Goal: Book appointment/travel/reservation

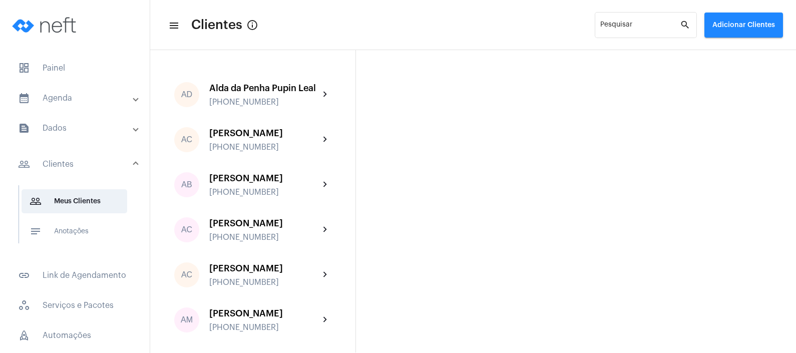
click at [60, 98] on mat-panel-title "calendar_month_outlined Agenda" at bounding box center [76, 98] width 116 height 12
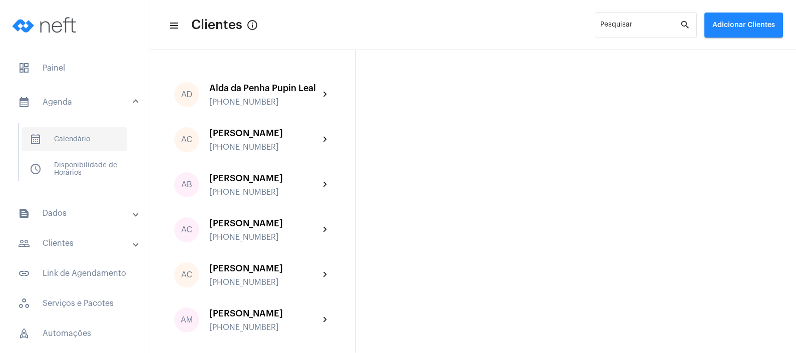
click at [71, 131] on span "calendar_month_outlined Calendário" at bounding box center [75, 139] width 106 height 24
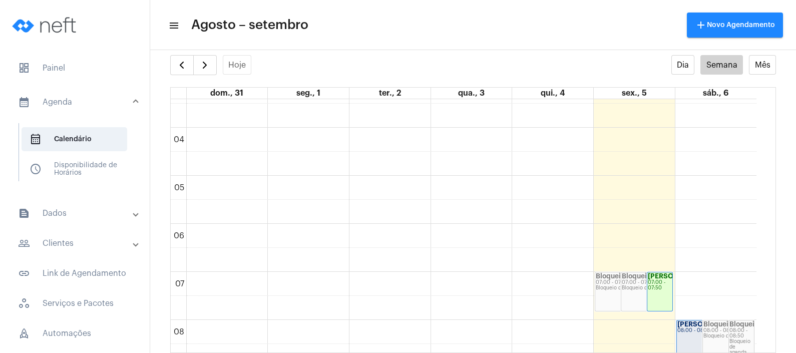
scroll to position [163, 0]
click at [203, 61] on span "button" at bounding box center [205, 65] width 12 height 12
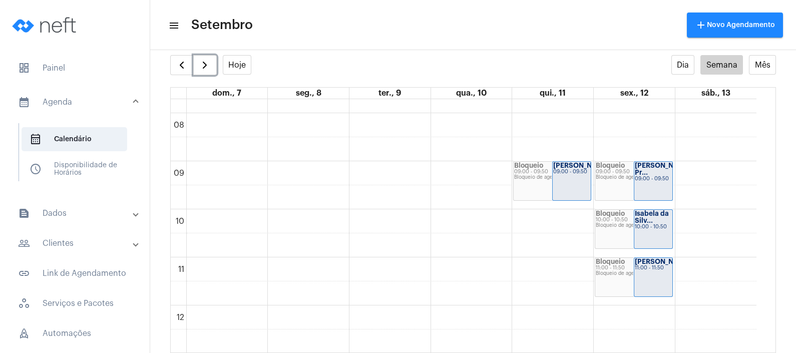
scroll to position [351, 0]
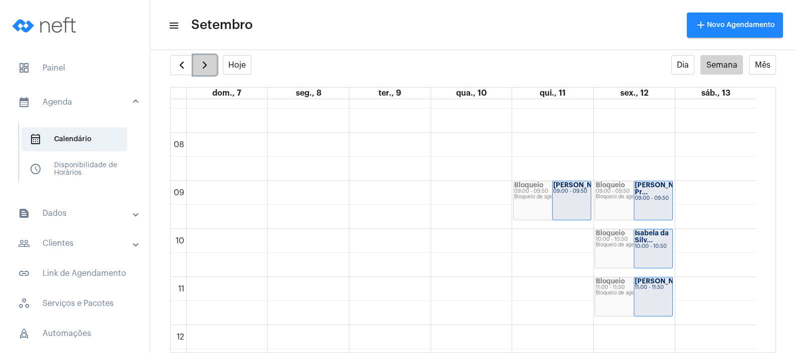
click at [204, 67] on span "button" at bounding box center [205, 65] width 12 height 12
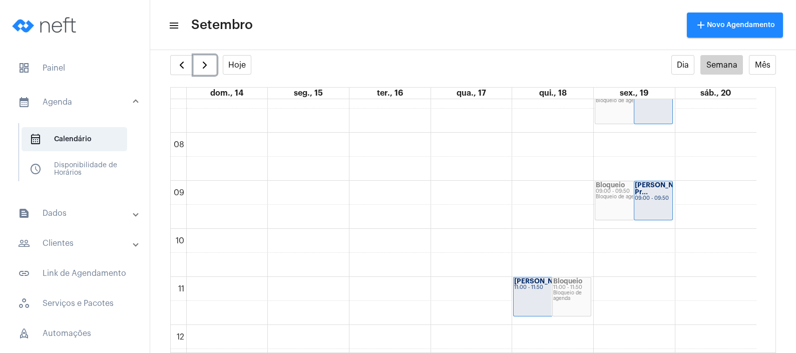
scroll to position [288, 0]
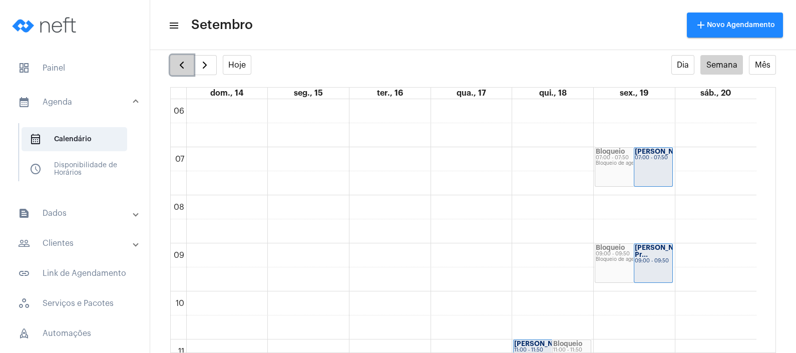
click at [176, 62] on span "button" at bounding box center [182, 65] width 12 height 12
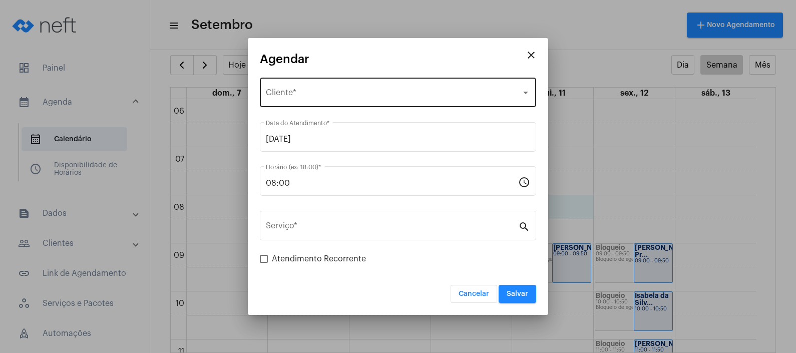
click at [388, 95] on div "Selecione o Cliente" at bounding box center [393, 94] width 255 height 9
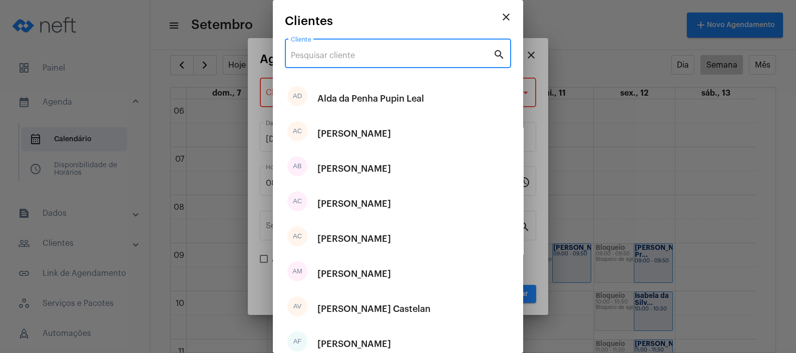
click at [379, 55] on input "Cliente" at bounding box center [392, 55] width 202 height 9
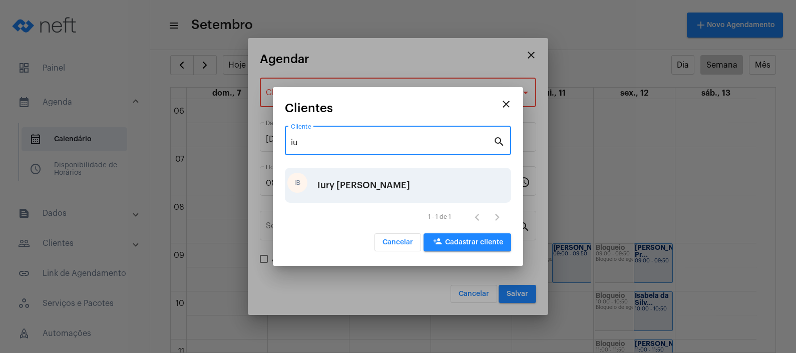
type input "iu"
click at [365, 187] on div "Iury [PERSON_NAME]" at bounding box center [363, 185] width 93 height 30
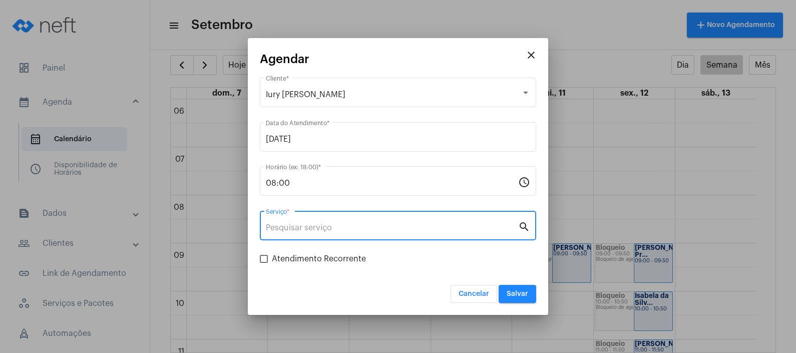
click at [342, 231] on input "Serviço *" at bounding box center [392, 227] width 252 height 9
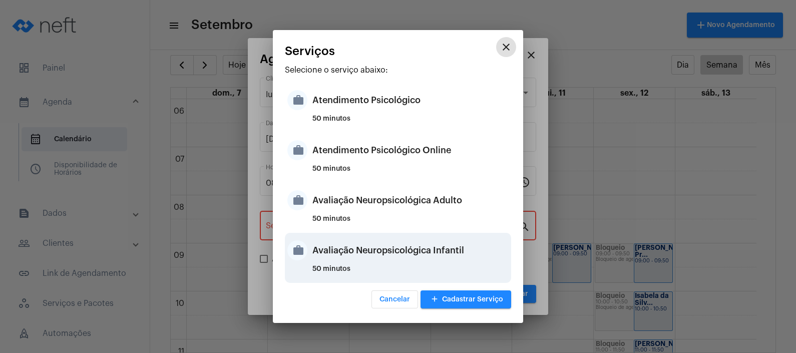
click at [381, 248] on div "Avaliação Neuropsicológica Infantil" at bounding box center [410, 250] width 196 height 30
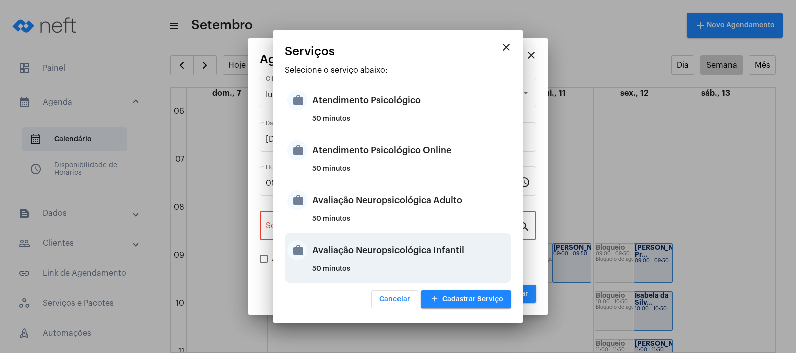
type input "Avaliação Neuropsicológica Infantil"
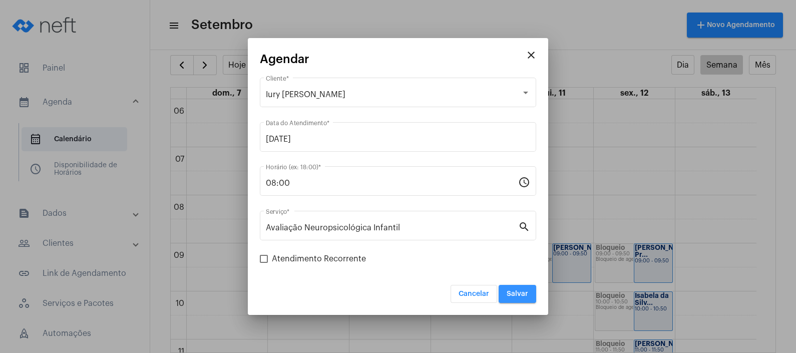
click at [522, 296] on span "Salvar" at bounding box center [518, 293] width 22 height 7
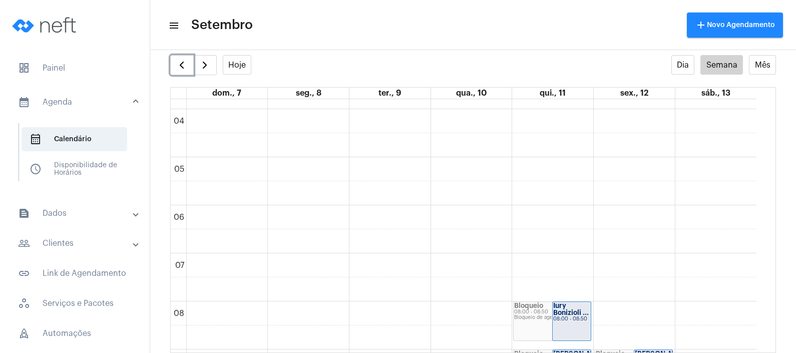
scroll to position [250, 0]
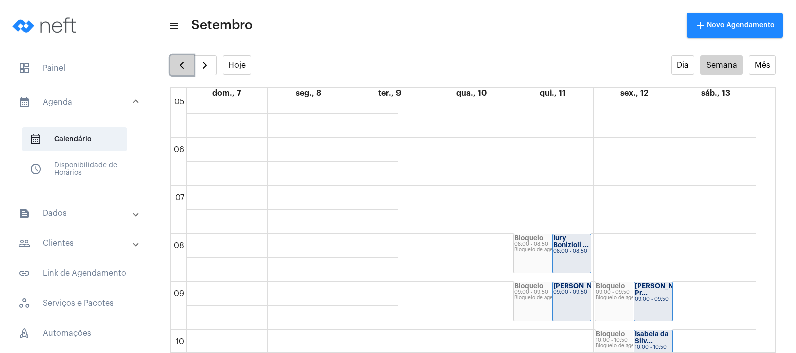
click at [183, 68] on span "button" at bounding box center [182, 65] width 12 height 12
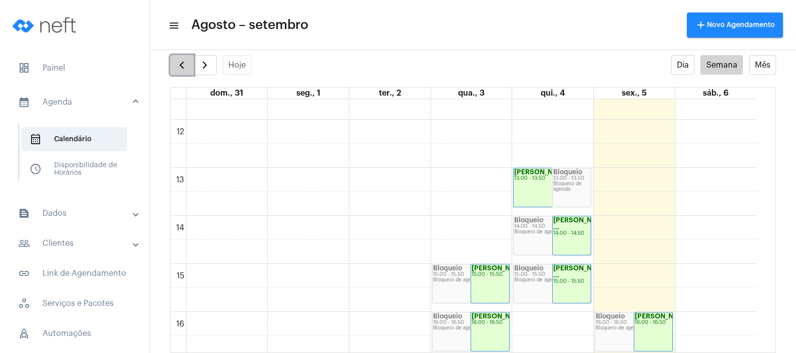
scroll to position [664, 0]
